Goal: Task Accomplishment & Management: Use online tool/utility

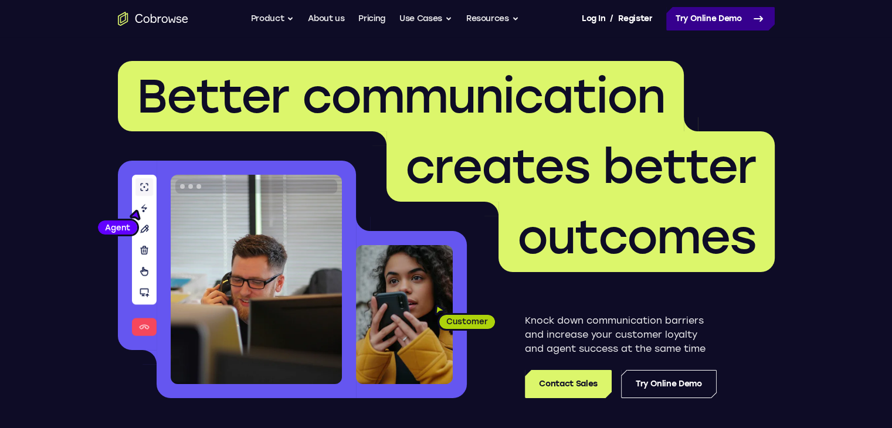
click at [713, 24] on link "Try Online Demo" at bounding box center [720, 18] width 109 height 23
